Goal: Transaction & Acquisition: Purchase product/service

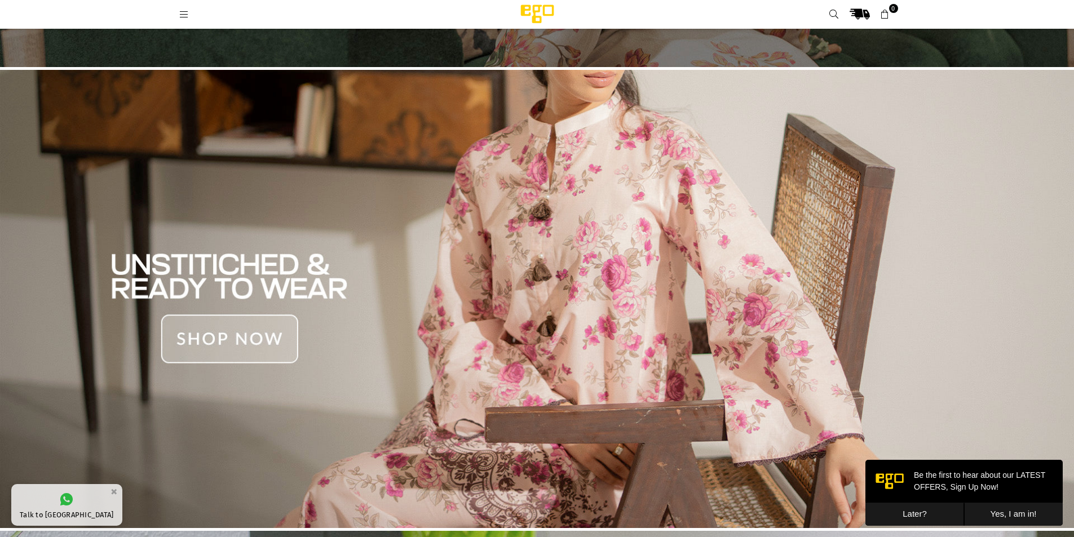
click at [228, 338] on img at bounding box center [537, 299] width 1074 height 459
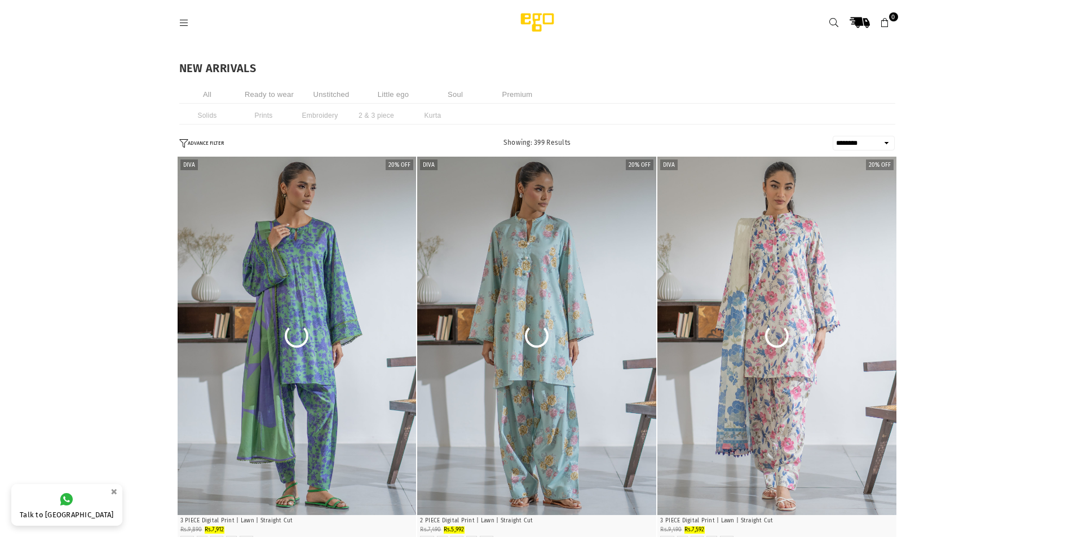
select select "******"
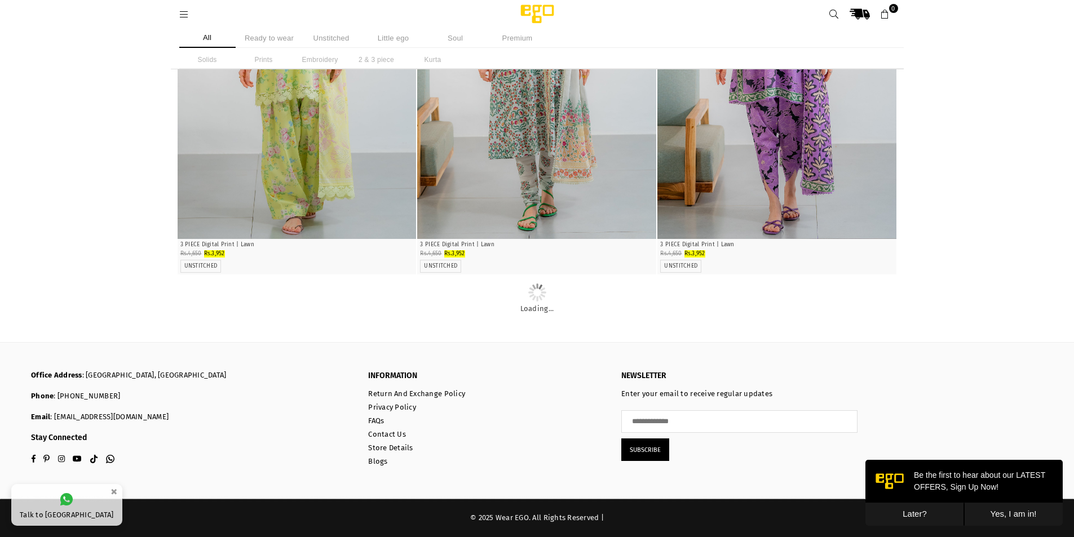
scroll to position [5961, 0]
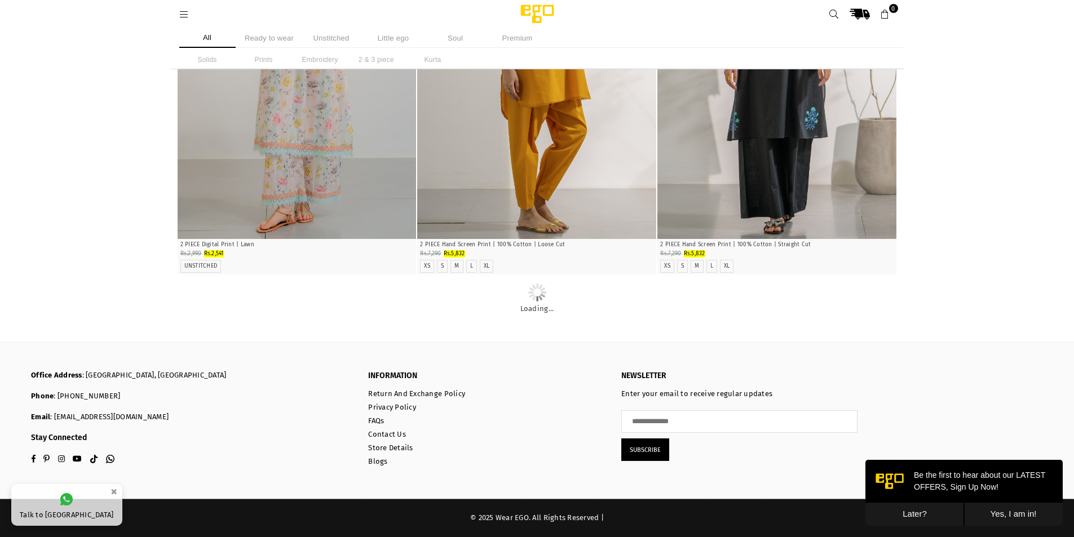
click at [256, 42] on li "Ready to wear" at bounding box center [269, 38] width 56 height 20
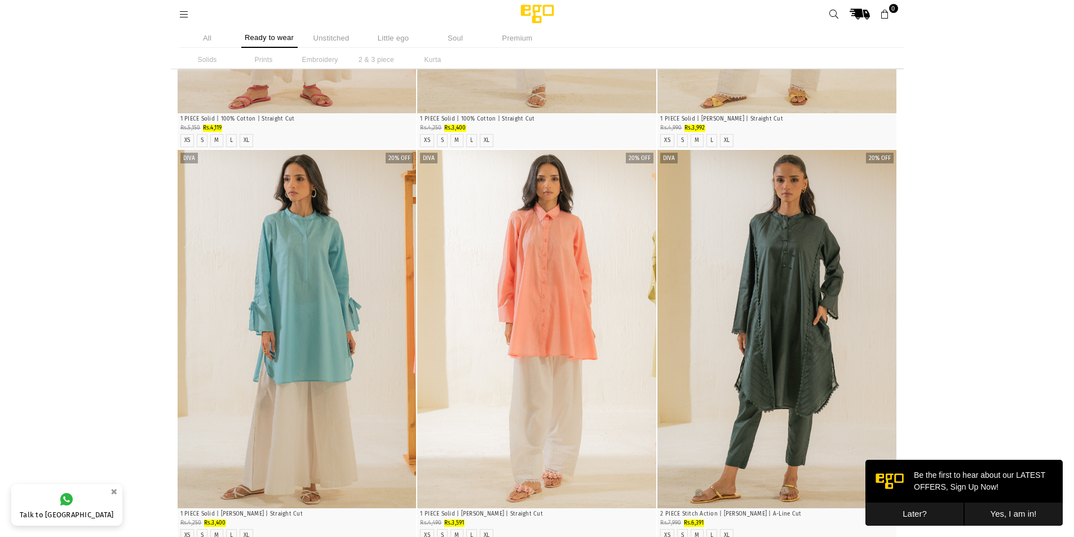
scroll to position [4763, 0]
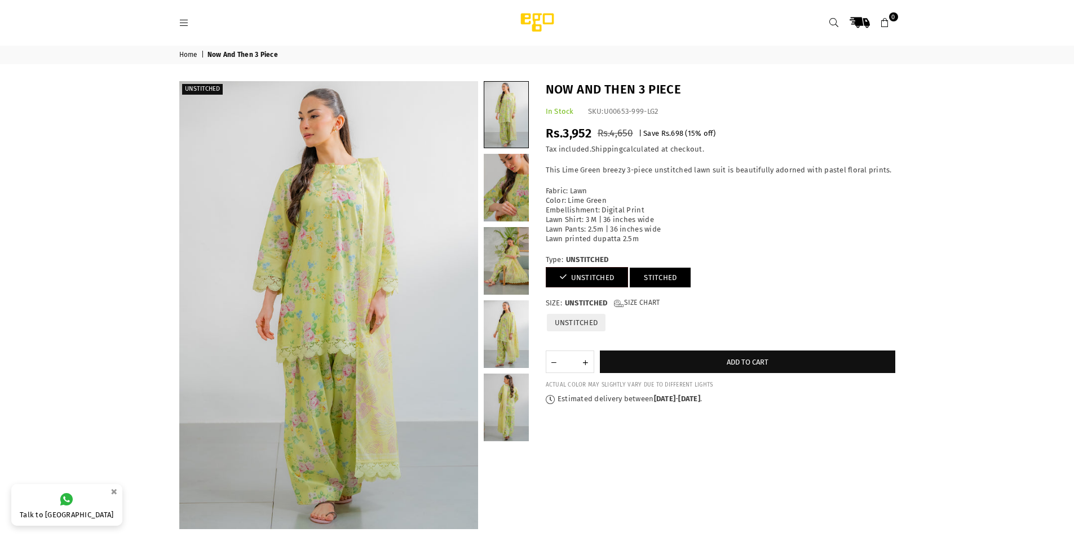
click at [660, 281] on link "STITCHED" at bounding box center [660, 278] width 61 height 20
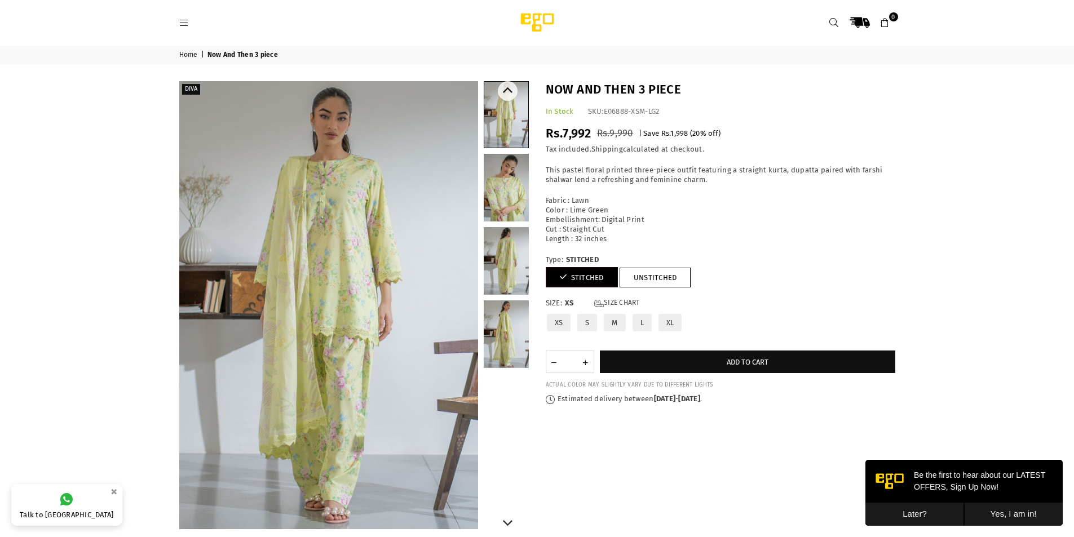
click at [516, 188] on link at bounding box center [506, 188] width 45 height 68
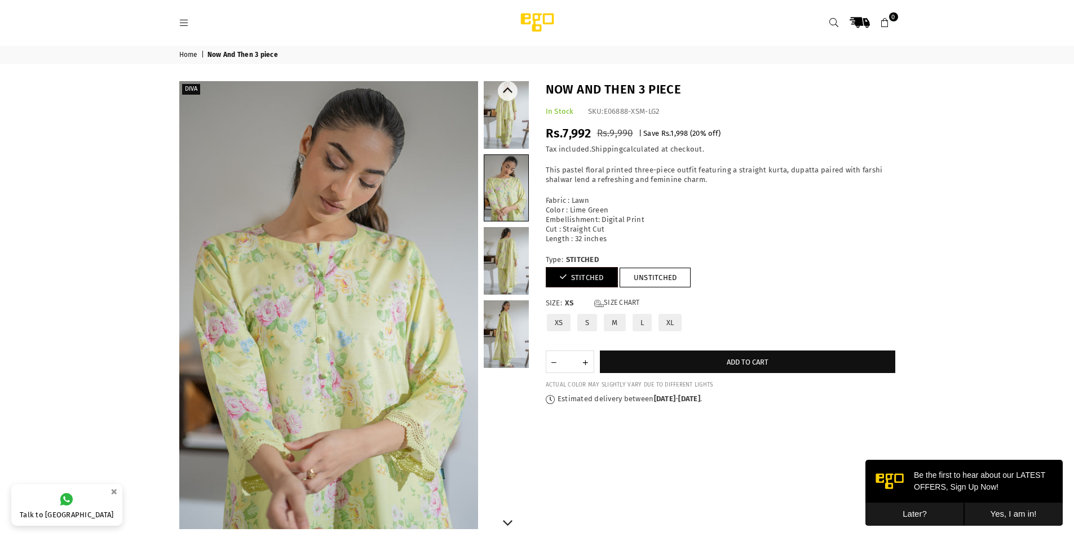
click at [499, 287] on link at bounding box center [506, 261] width 45 height 68
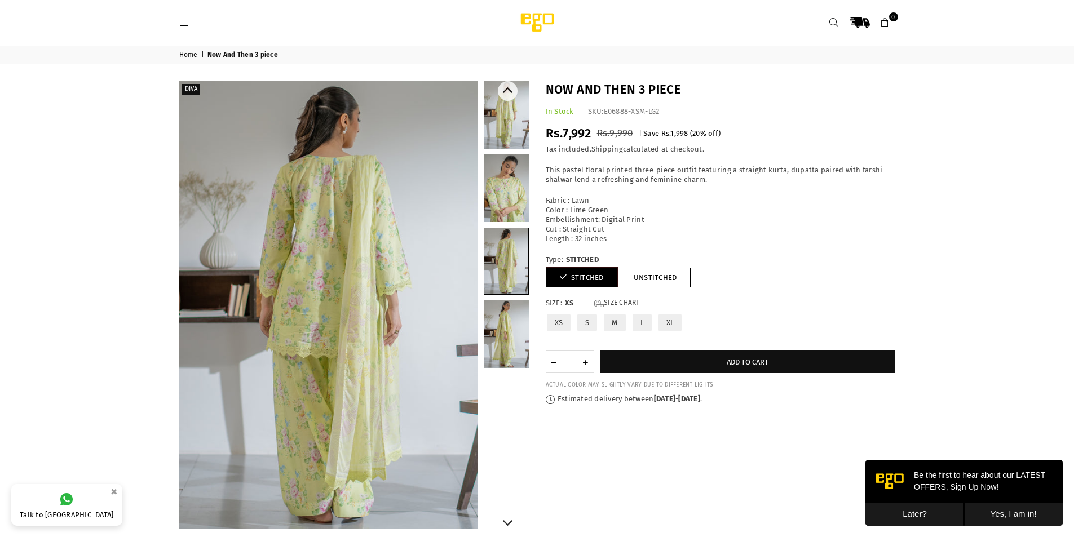
click at [521, 325] on link at bounding box center [506, 334] width 45 height 68
